Goal: Transaction & Acquisition: Purchase product/service

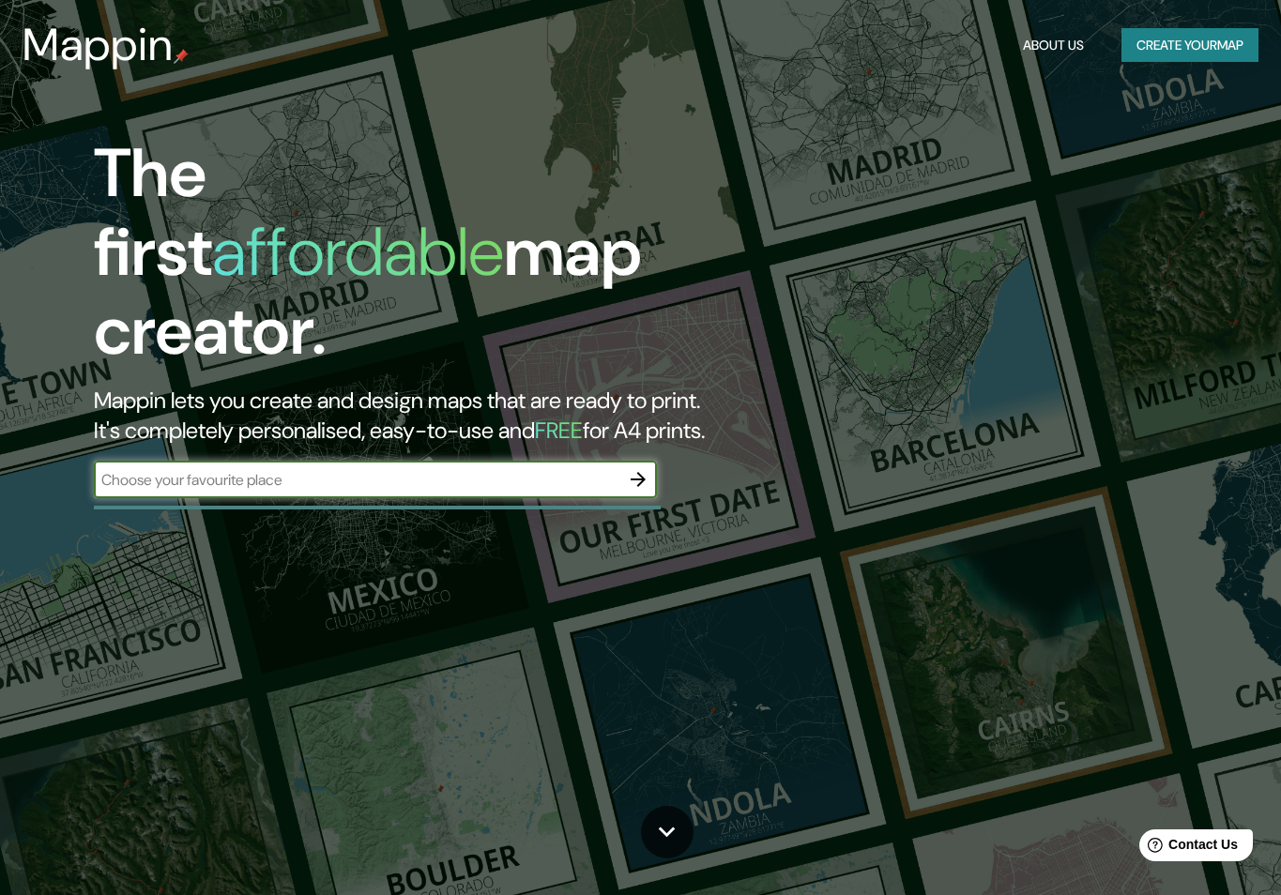
click at [436, 469] on input "text" at bounding box center [357, 480] width 526 height 22
type input "[PERSON_NAME]"
click at [634, 468] on icon "button" at bounding box center [638, 479] width 23 height 23
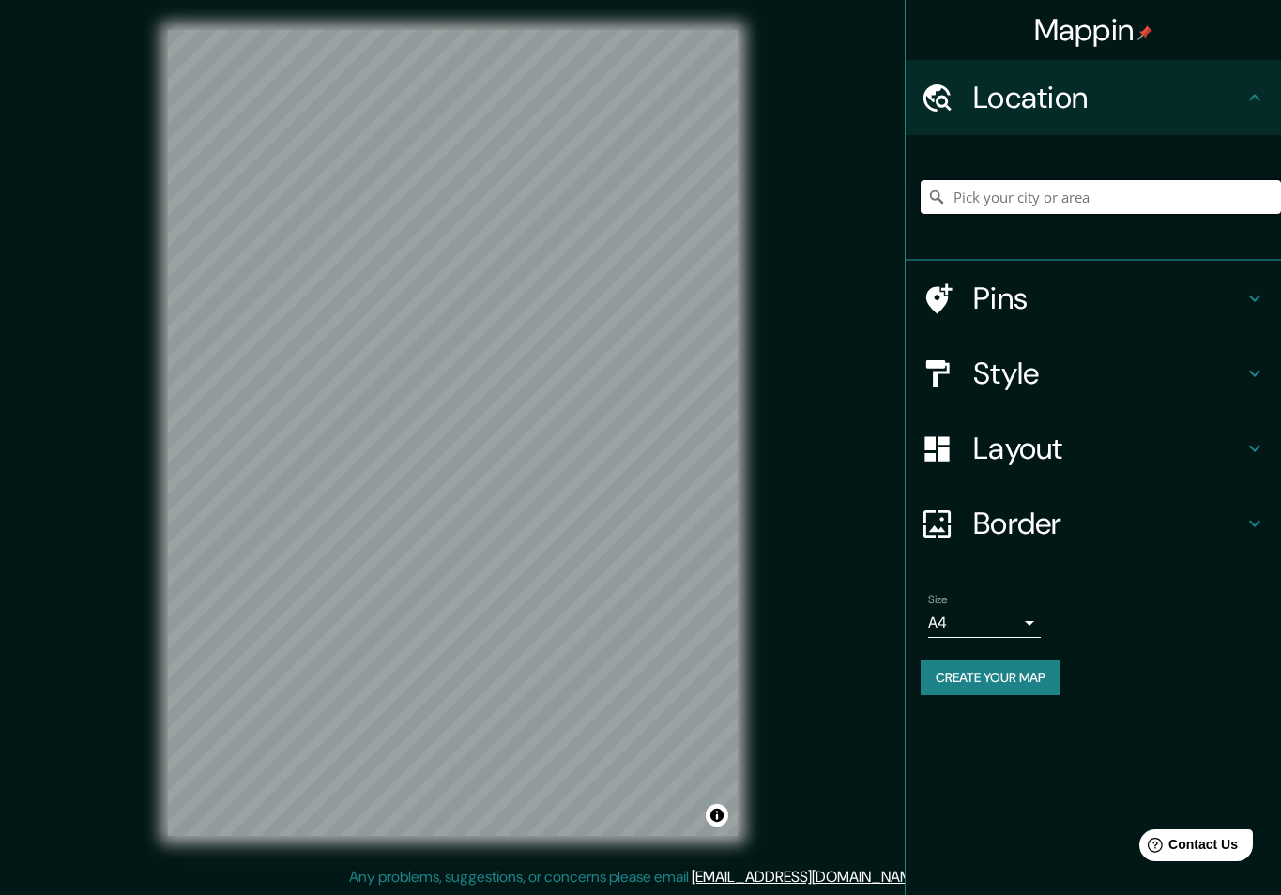
click at [1141, 185] on input "Pick your city or area" at bounding box center [1101, 197] width 360 height 34
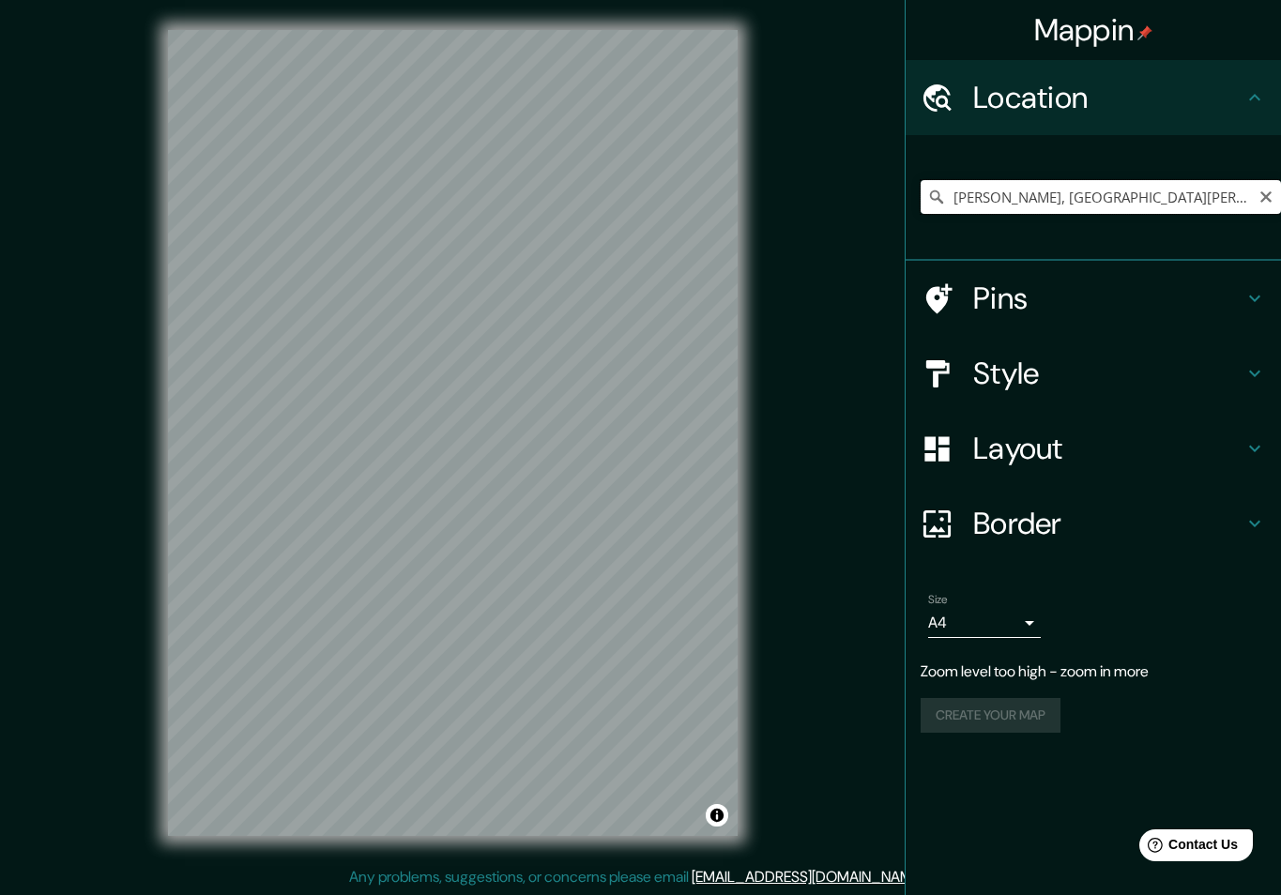
click at [1059, 201] on input "[PERSON_NAME], [GEOGRAPHIC_DATA][PERSON_NAME], [GEOGRAPHIC_DATA]" at bounding box center [1101, 197] width 360 height 34
click at [1221, 201] on input "[PERSON_NAME], [GEOGRAPHIC_DATA][PERSON_NAME], [GEOGRAPHIC_DATA]" at bounding box center [1101, 197] width 360 height 34
click at [1233, 198] on input "[PERSON_NAME], [GEOGRAPHIC_DATA][PERSON_NAME], [GEOGRAPHIC_DATA]" at bounding box center [1101, 197] width 360 height 34
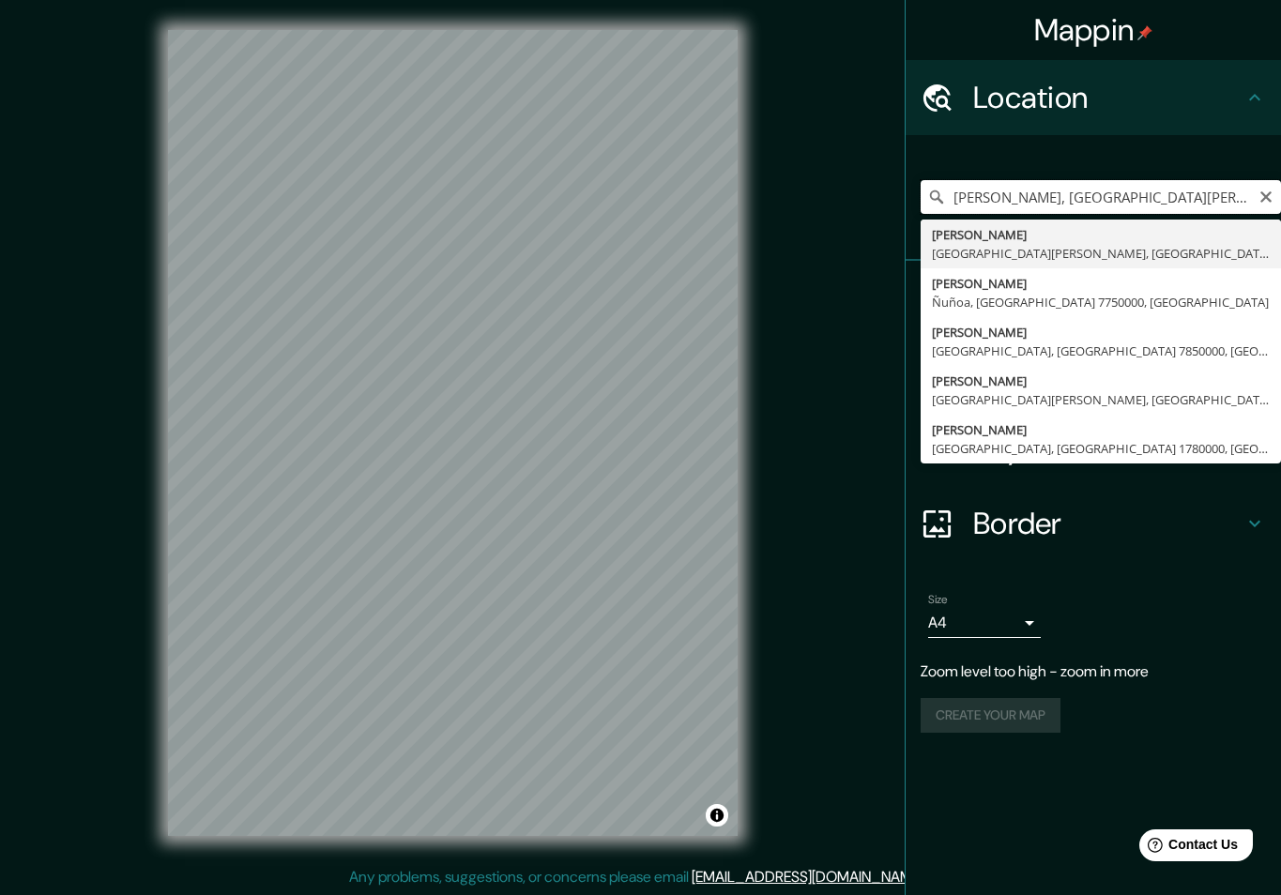
type input "[PERSON_NAME], [GEOGRAPHIC_DATA][PERSON_NAME], [GEOGRAPHIC_DATA]"
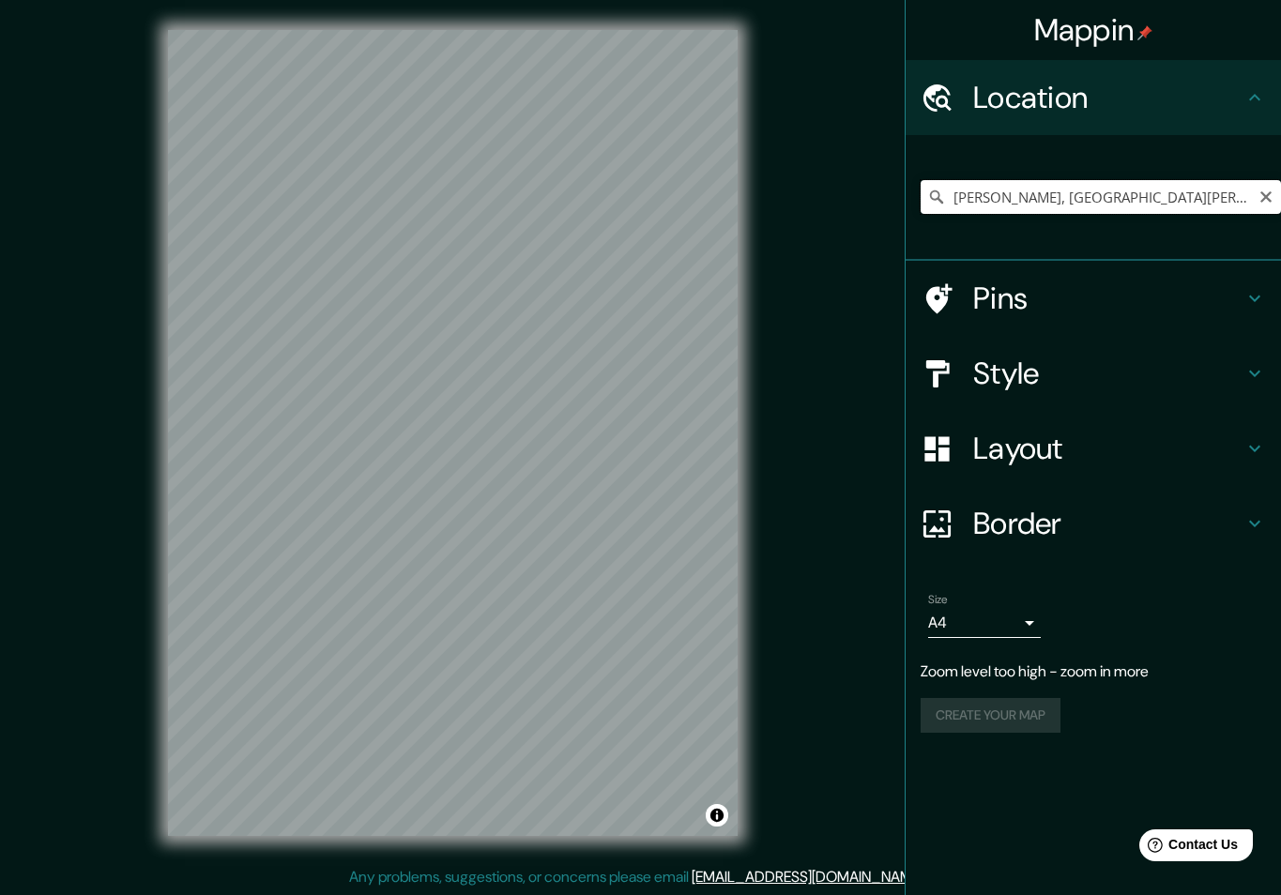
click at [1275, 196] on input "[PERSON_NAME], [GEOGRAPHIC_DATA][PERSON_NAME], [GEOGRAPHIC_DATA]" at bounding box center [1101, 197] width 360 height 34
click at [1263, 196] on icon "Clear" at bounding box center [1266, 197] width 15 height 15
click at [1071, 202] on input "[GEOGRAPHIC_DATA][PERSON_NAME][GEOGRAPHIC_DATA], [GEOGRAPHIC_DATA][PERSON_NAME]…" at bounding box center [1101, 197] width 360 height 34
click at [1083, 199] on input "[GEOGRAPHIC_DATA][PERSON_NAME][GEOGRAPHIC_DATA], [GEOGRAPHIC_DATA][PERSON_NAME]…" at bounding box center [1101, 197] width 360 height 34
click at [1078, 199] on input "[GEOGRAPHIC_DATA][PERSON_NAME][GEOGRAPHIC_DATA], [GEOGRAPHIC_DATA][PERSON_NAME]…" at bounding box center [1101, 197] width 360 height 34
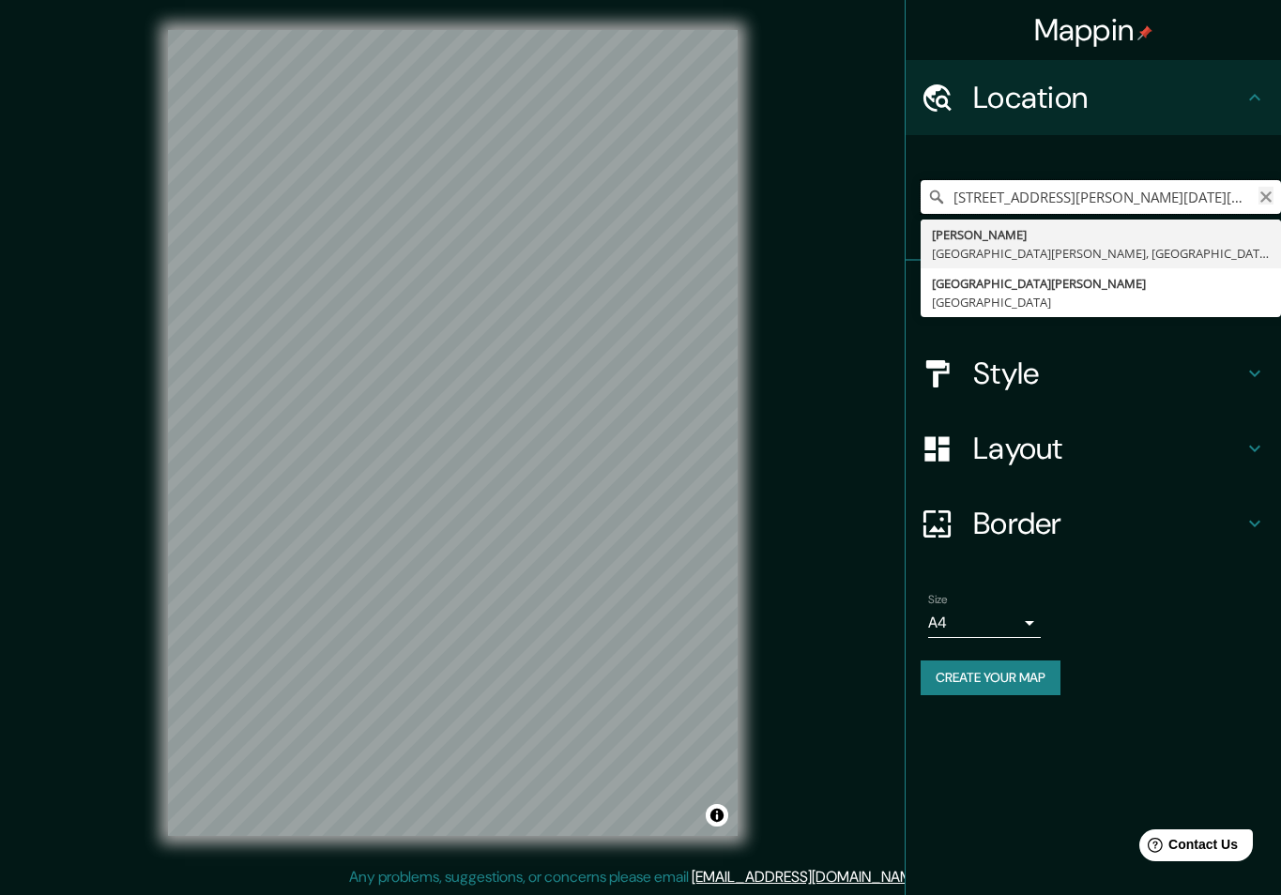
type input "[STREET_ADDRESS][PERSON_NAME][DATE][PERSON_NAME]"
click at [1271, 197] on icon "Clear" at bounding box center [1266, 197] width 15 height 15
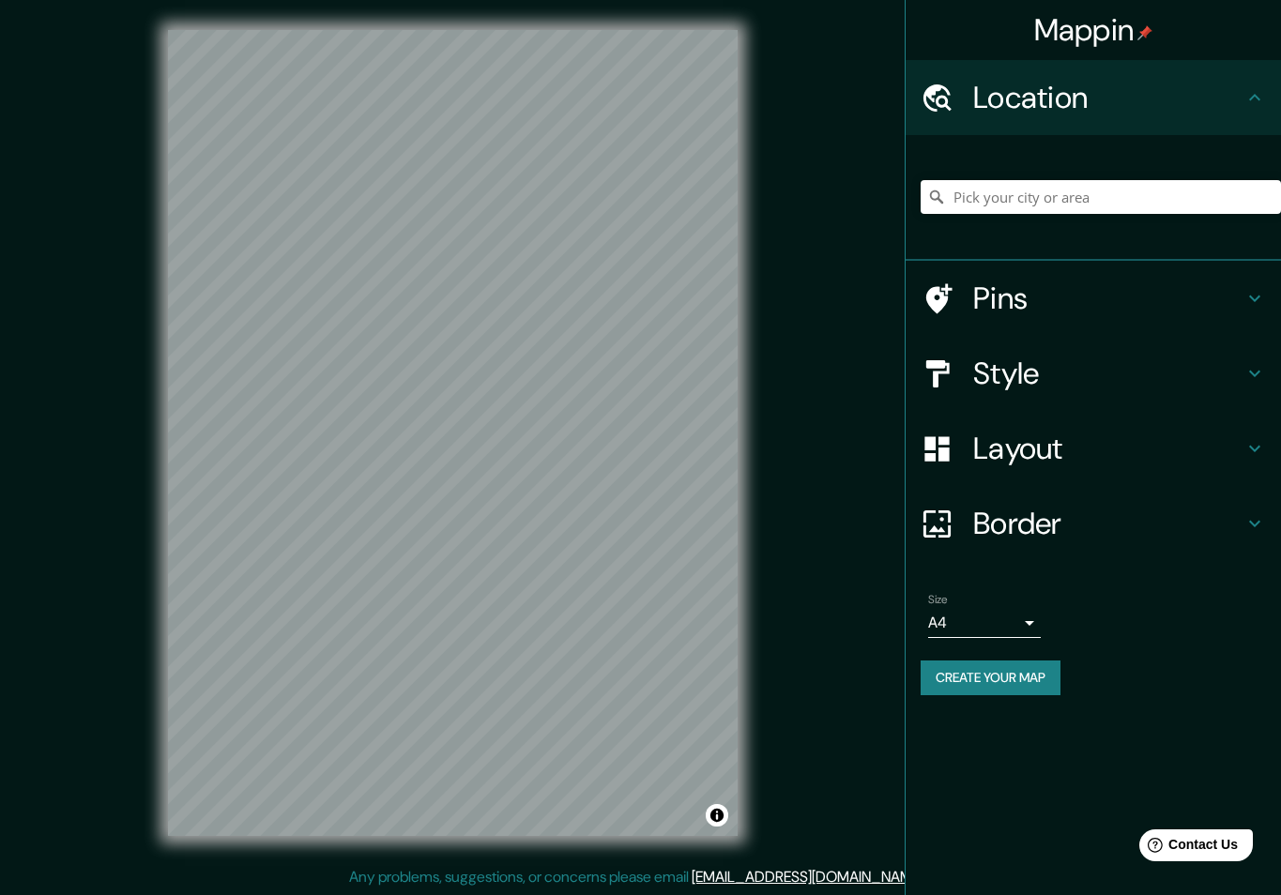
click at [1242, 301] on h4 "Pins" at bounding box center [1108, 299] width 270 height 38
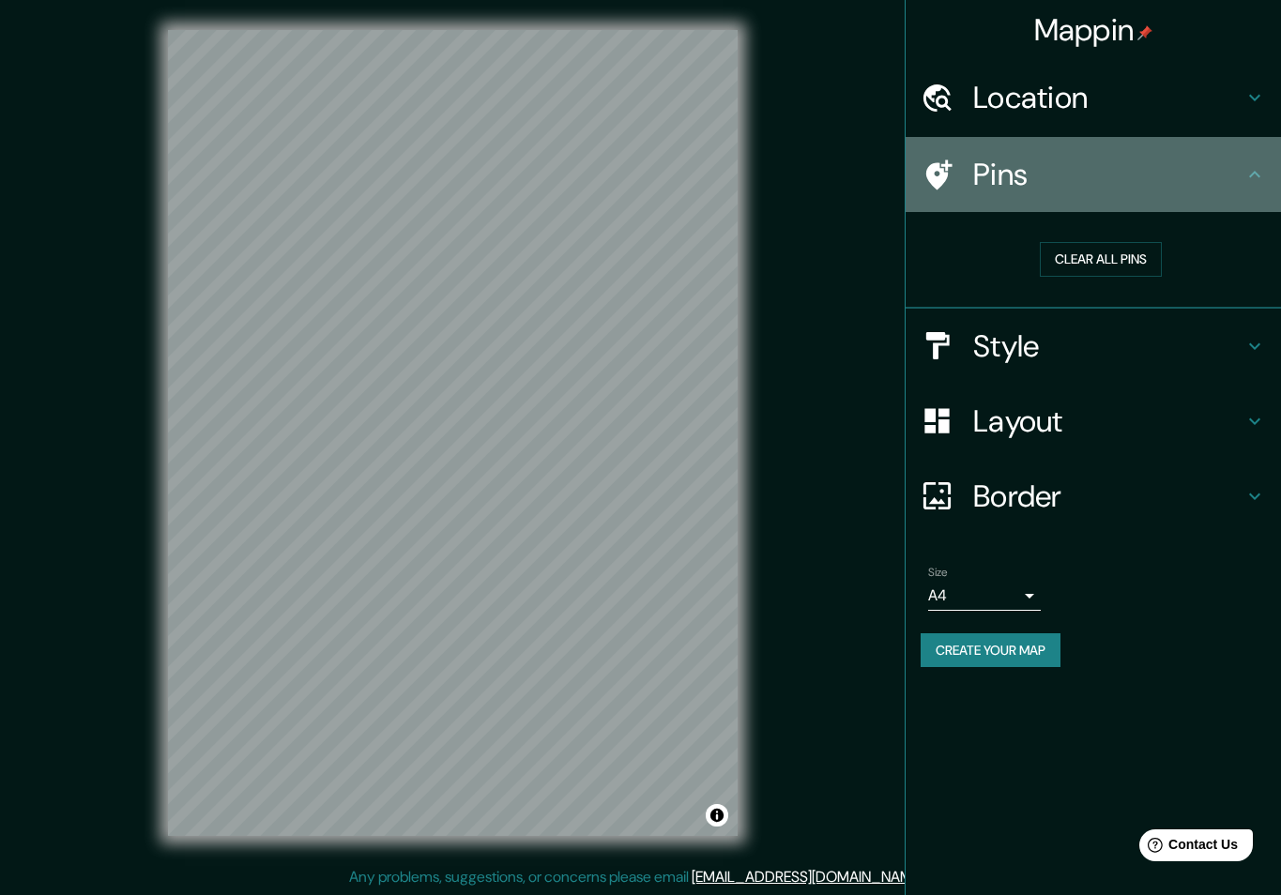
click at [1245, 188] on div "Pins" at bounding box center [1093, 174] width 375 height 75
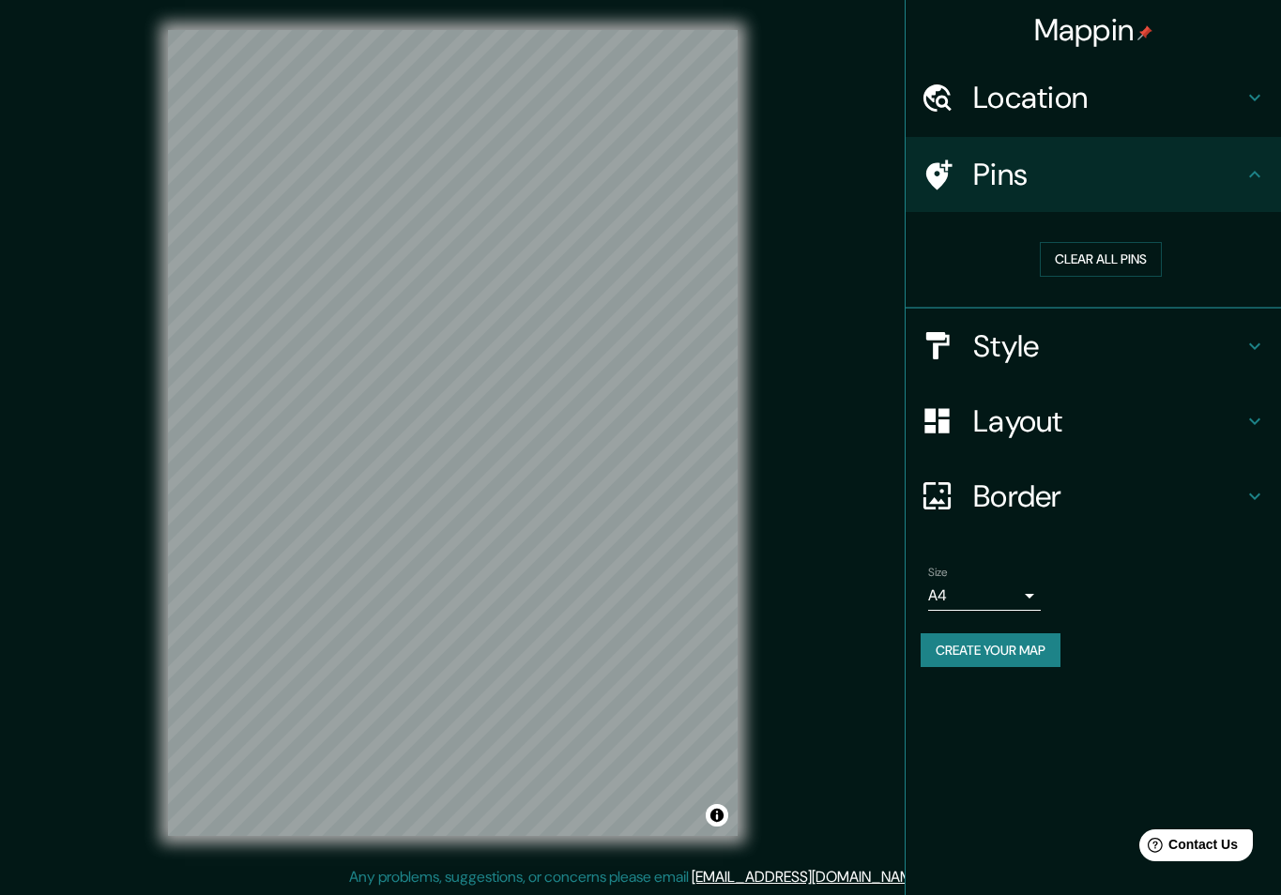
click at [1250, 481] on div "Border" at bounding box center [1093, 496] width 375 height 75
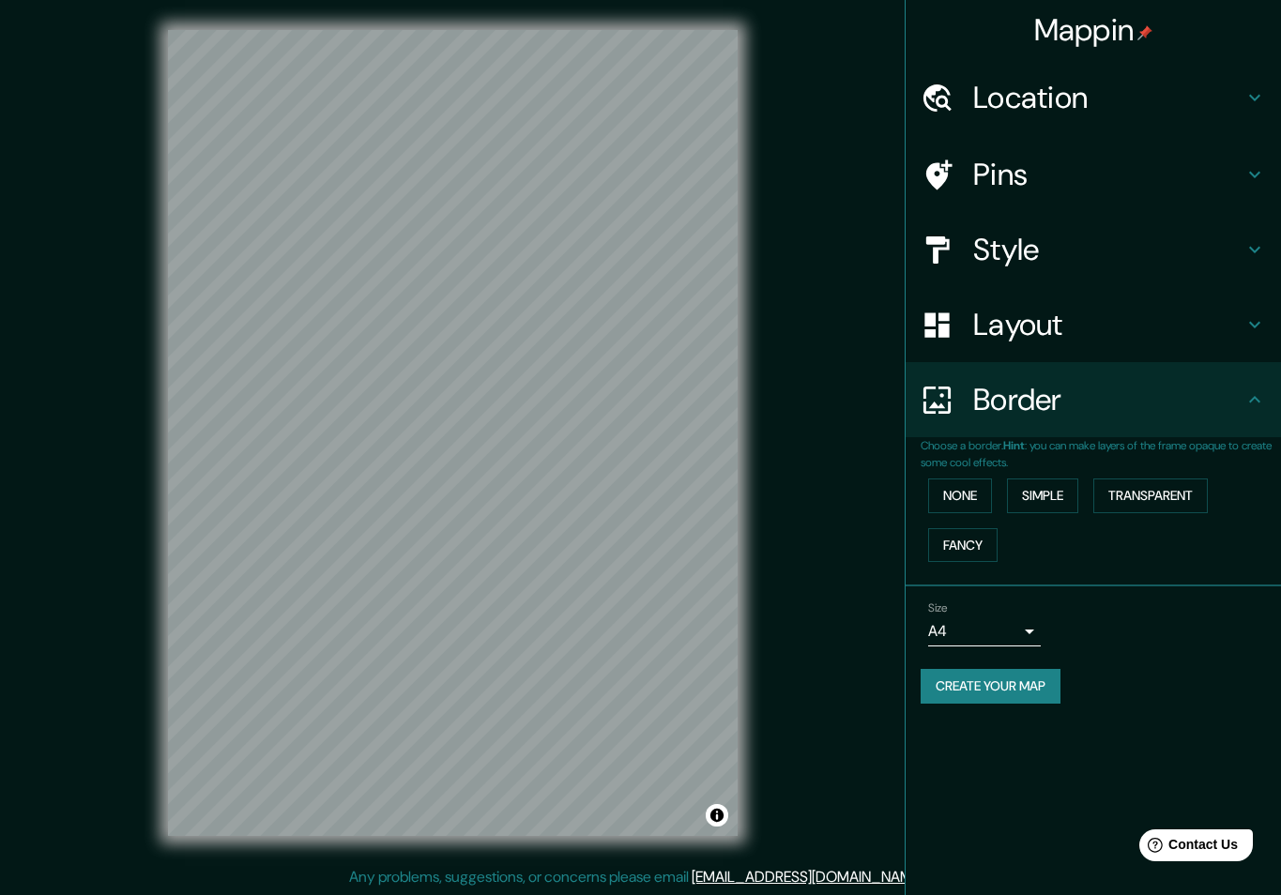
click at [1252, 406] on icon at bounding box center [1255, 400] width 23 height 23
click at [985, 679] on button "Create your map" at bounding box center [991, 686] width 140 height 35
